Goal: Transaction & Acquisition: Purchase product/service

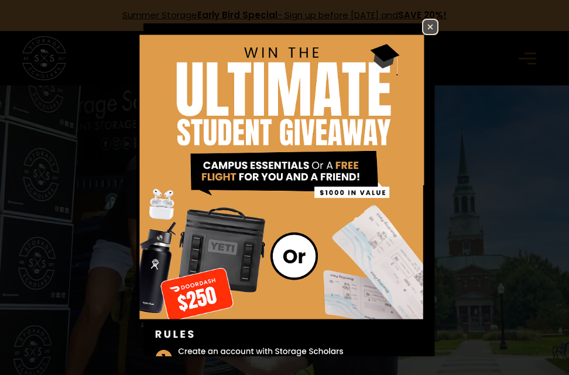
click at [423, 25] on img at bounding box center [430, 27] width 14 height 14
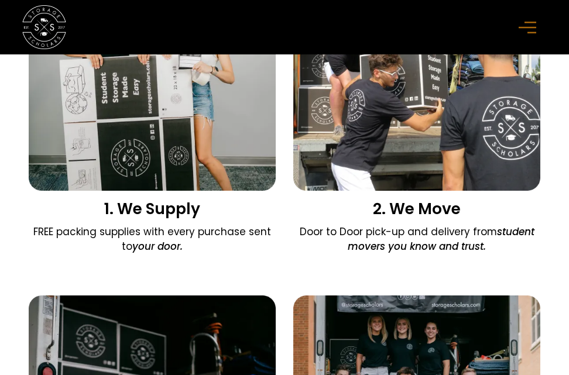
scroll to position [1171, 0]
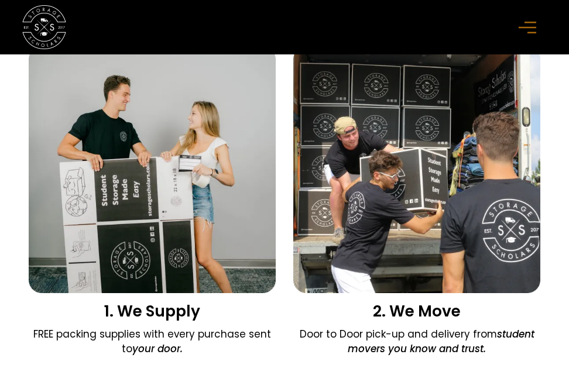
click at [372, 159] on img at bounding box center [416, 169] width 247 height 247
click at [521, 25] on icon "menu" at bounding box center [528, 27] width 18 height 13
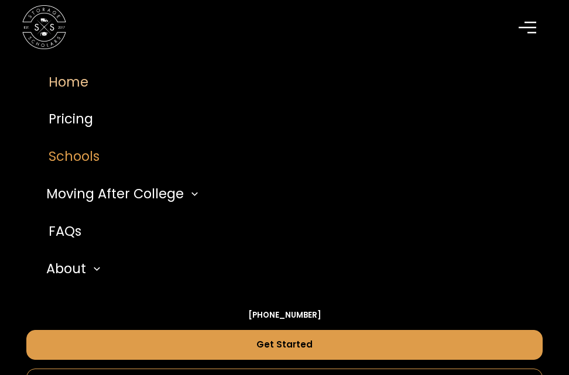
click at [100, 149] on link "Schools" at bounding box center [284, 157] width 516 height 37
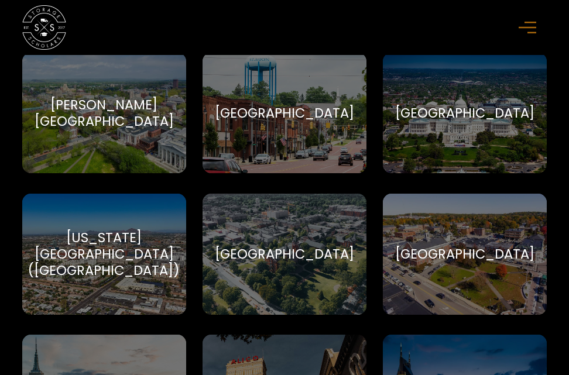
scroll to position [527, 0]
click at [342, 235] on div "Auburn University Auburn University title" at bounding box center [285, 253] width 164 height 121
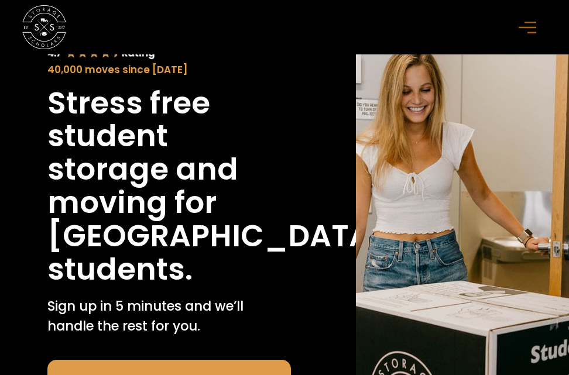
scroll to position [293, 0]
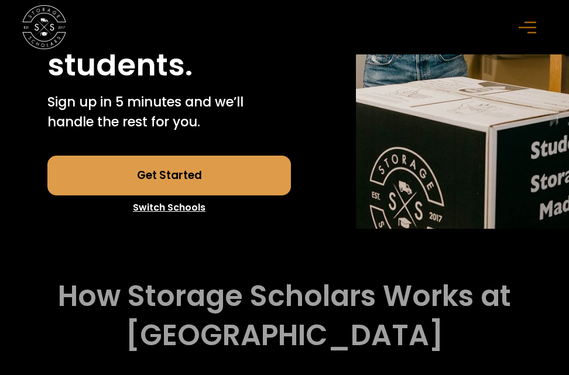
click at [182, 196] on link "Get Started" at bounding box center [169, 176] width 244 height 40
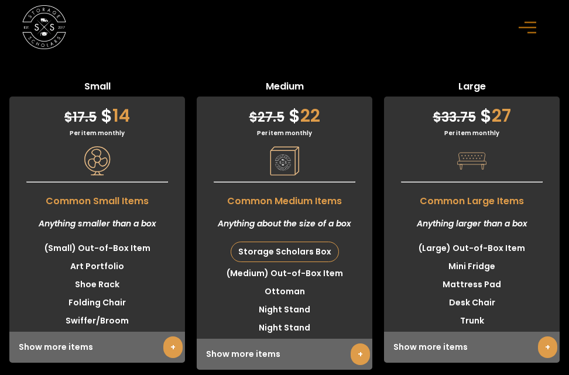
scroll to position [3675, 0]
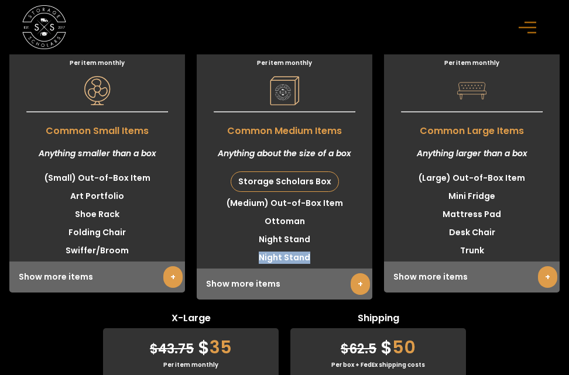
click at [338, 300] on div "$ 27.5 $ 22 Per item monthly Common Medium Items Anything about the size of a b…" at bounding box center [285, 162] width 176 height 273
click at [338, 300] on div "Show more items +" at bounding box center [285, 284] width 176 height 31
click at [369, 300] on div "Show more items +" at bounding box center [285, 284] width 176 height 31
click at [361, 295] on link "+" at bounding box center [360, 284] width 19 height 22
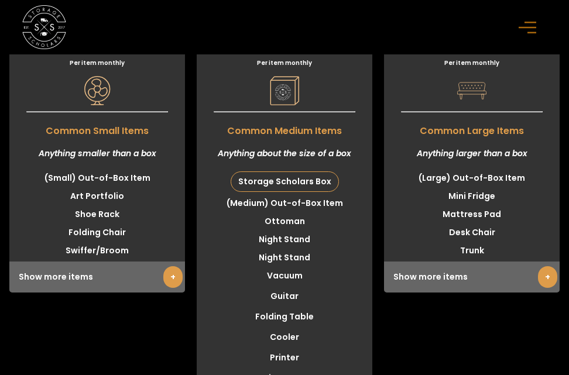
click at [291, 267] on li "Night Stand" at bounding box center [285, 258] width 176 height 18
click at [278, 267] on li "Night Stand" at bounding box center [285, 258] width 176 height 18
click at [271, 285] on li "Vacuum" at bounding box center [285, 276] width 176 height 18
click at [280, 306] on li "Guitar" at bounding box center [285, 296] width 176 height 18
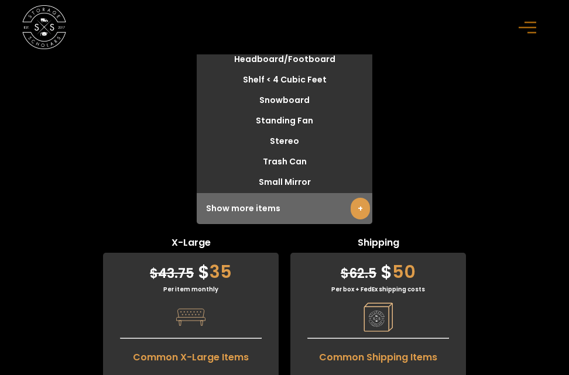
scroll to position [4202, 0]
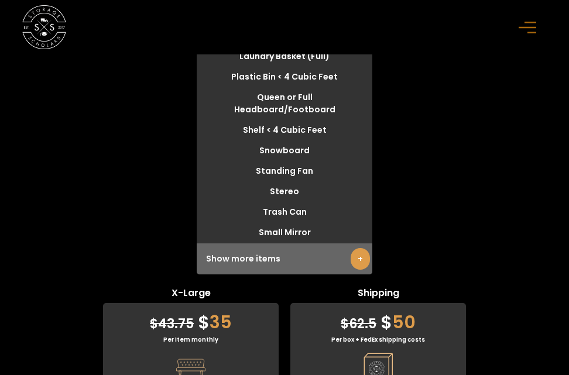
click at [286, 242] on li "Small Mirror" at bounding box center [285, 233] width 176 height 18
click at [286, 221] on li "Trash Can" at bounding box center [285, 212] width 176 height 18
click at [287, 221] on li "Trash Can" at bounding box center [285, 212] width 176 height 18
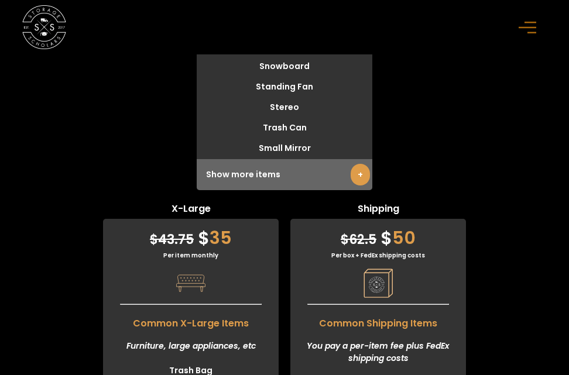
scroll to position [4436, 0]
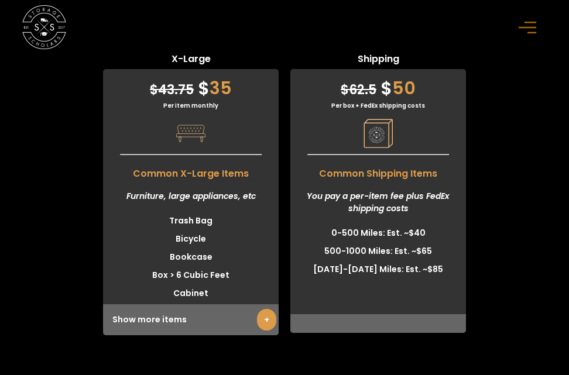
click at [327, 214] on div "You pay a per-item fee plus FedEx shipping costs" at bounding box center [378, 202] width 176 height 43
